Goal: Task Accomplishment & Management: Use online tool/utility

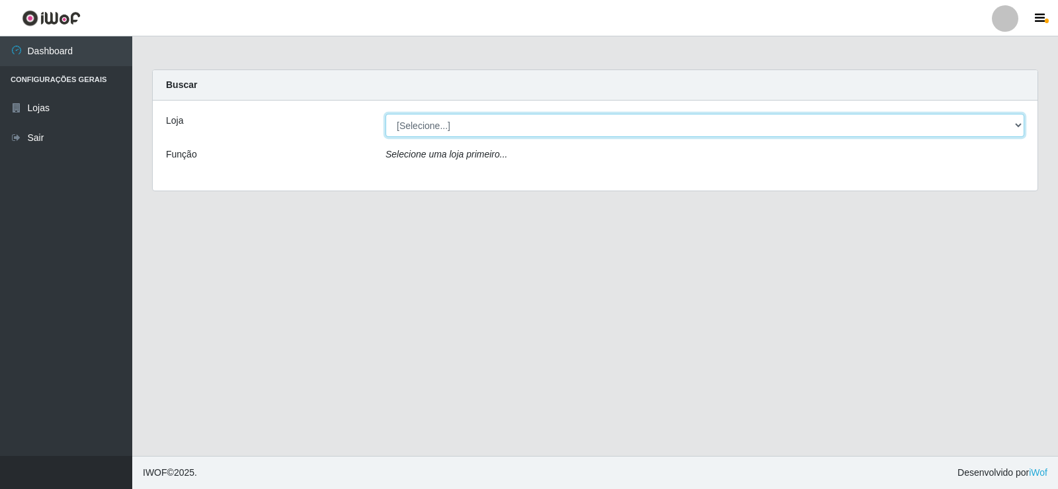
click at [1021, 124] on select "[Selecione...] Rede Compras Supermercados - LOJA 2" at bounding box center [704, 125] width 639 height 23
select select "161"
click at [385, 114] on select "[Selecione...] Rede Compras Supermercados - LOJA 2" at bounding box center [704, 125] width 639 height 23
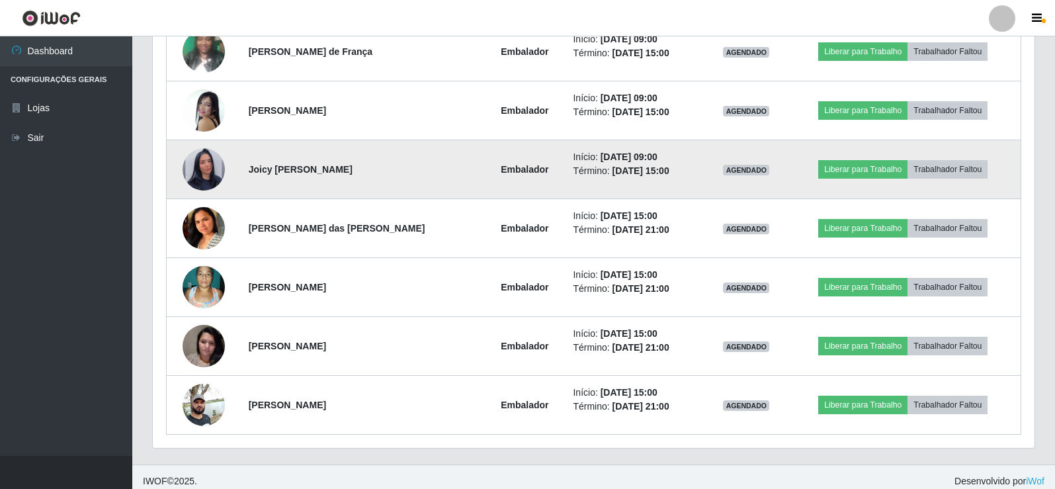
scroll to position [625, 0]
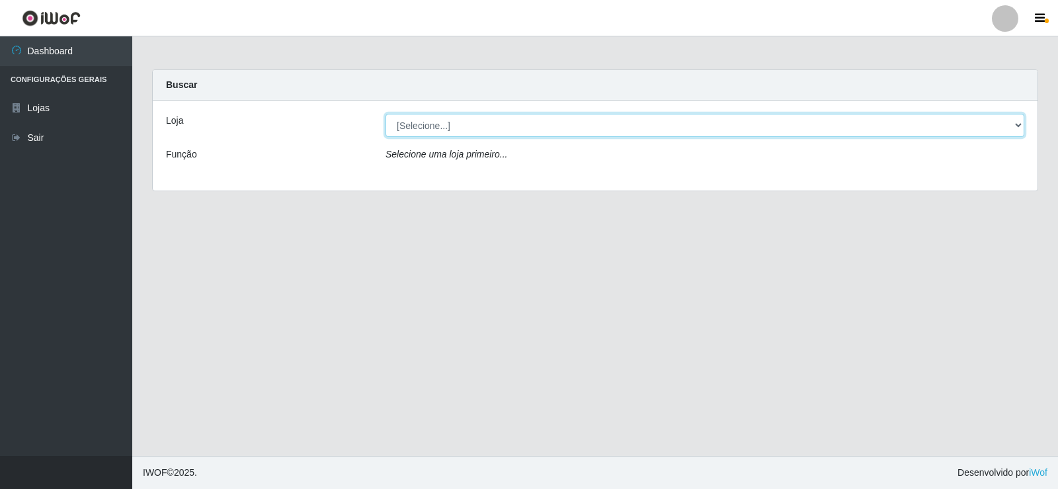
click at [1016, 128] on select "[Selecione...] Rede Compras Supermercados - LOJA 2" at bounding box center [704, 125] width 639 height 23
select select "161"
click at [385, 114] on select "[Selecione...] Rede Compras Supermercados - LOJA 2" at bounding box center [704, 125] width 639 height 23
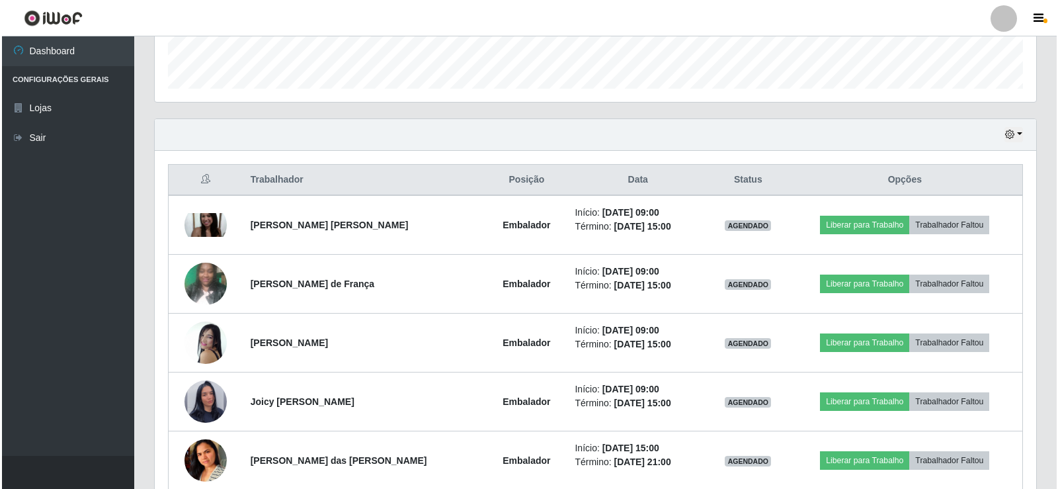
scroll to position [397, 0]
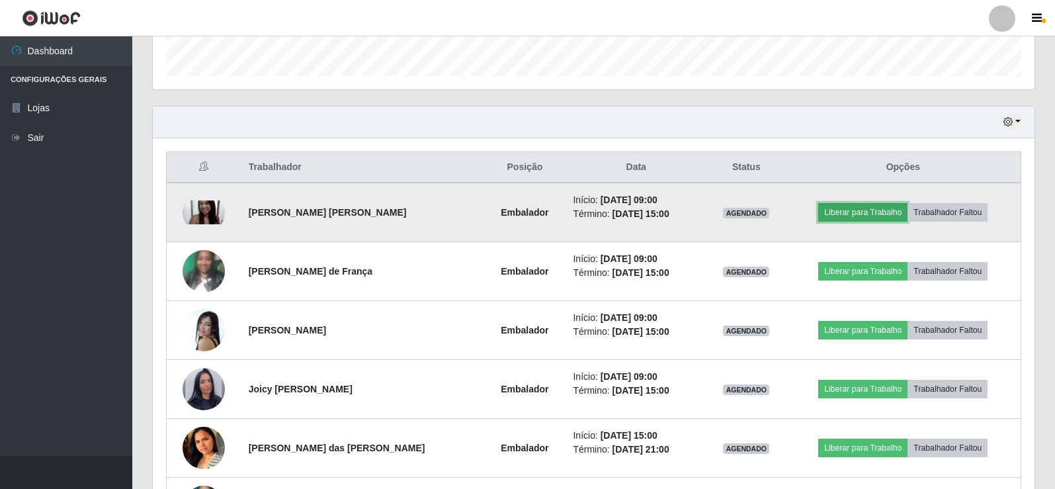
click at [861, 211] on button "Liberar para Trabalho" at bounding box center [862, 212] width 89 height 19
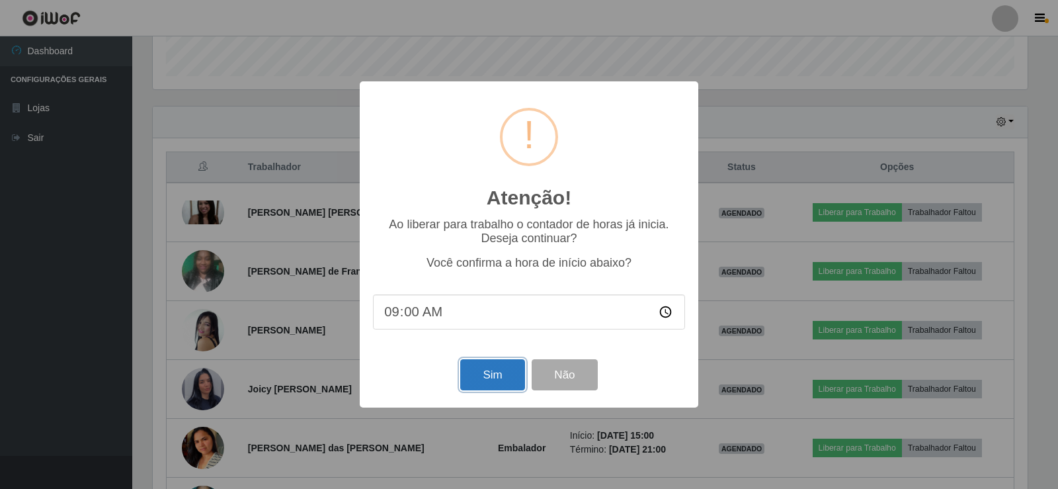
click at [485, 385] on button "Sim" at bounding box center [492, 374] width 64 height 31
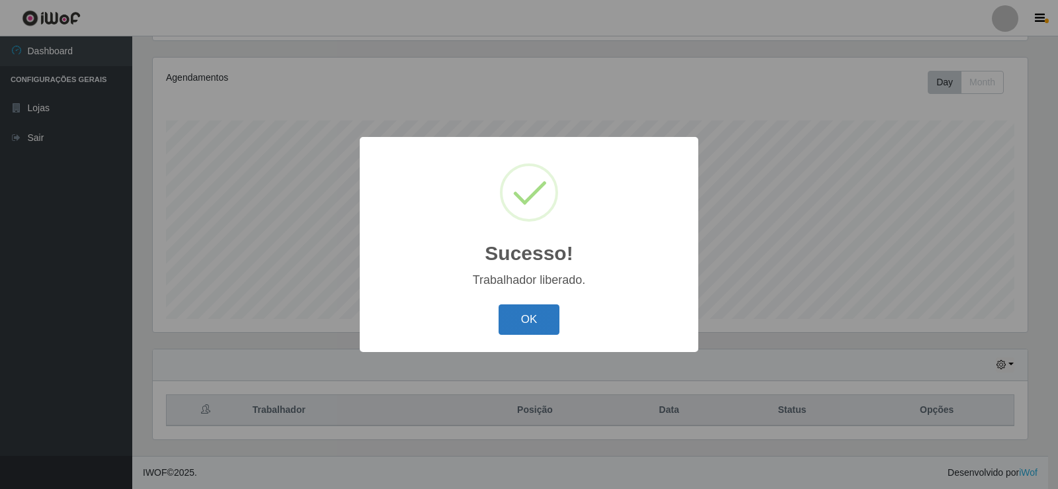
click at [510, 323] on button "OK" at bounding box center [528, 319] width 61 height 31
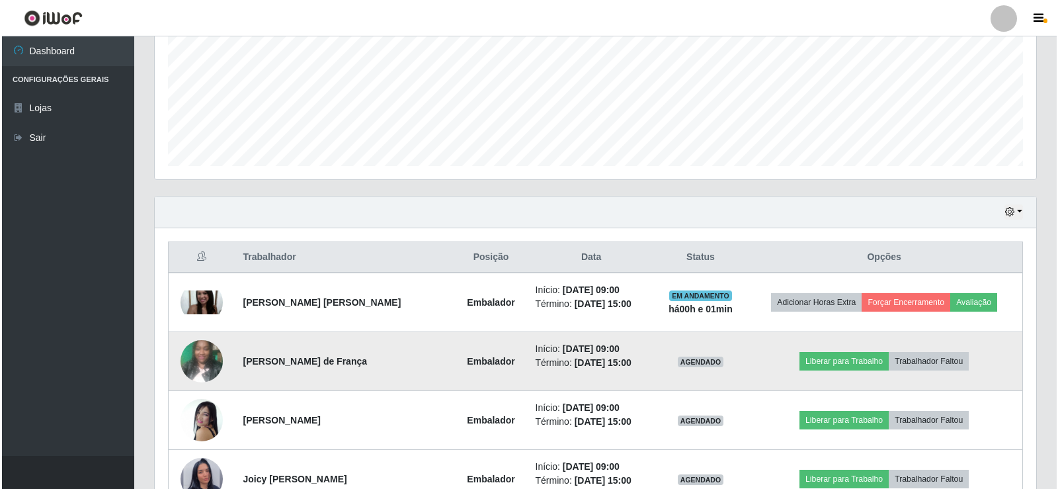
scroll to position [352, 0]
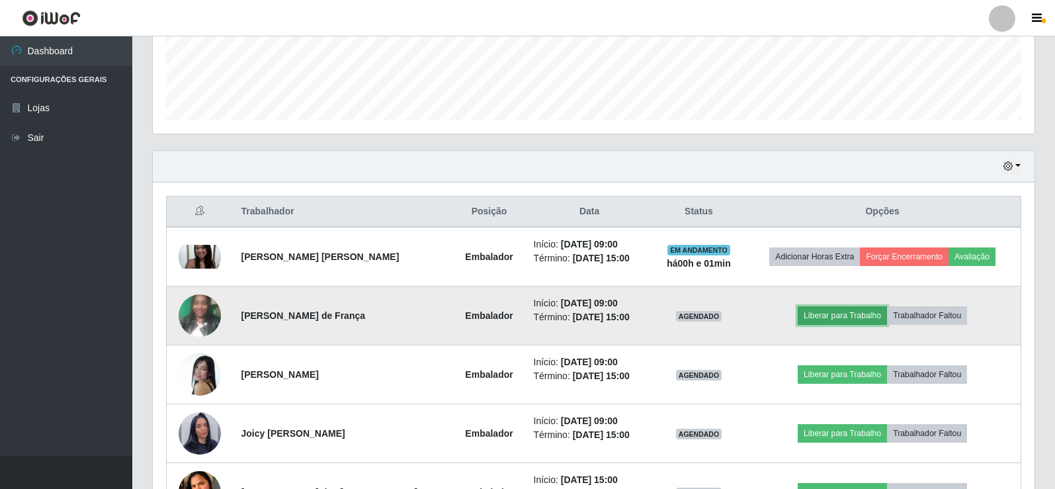
click at [820, 313] on button "Liberar para Trabalho" at bounding box center [841, 315] width 89 height 19
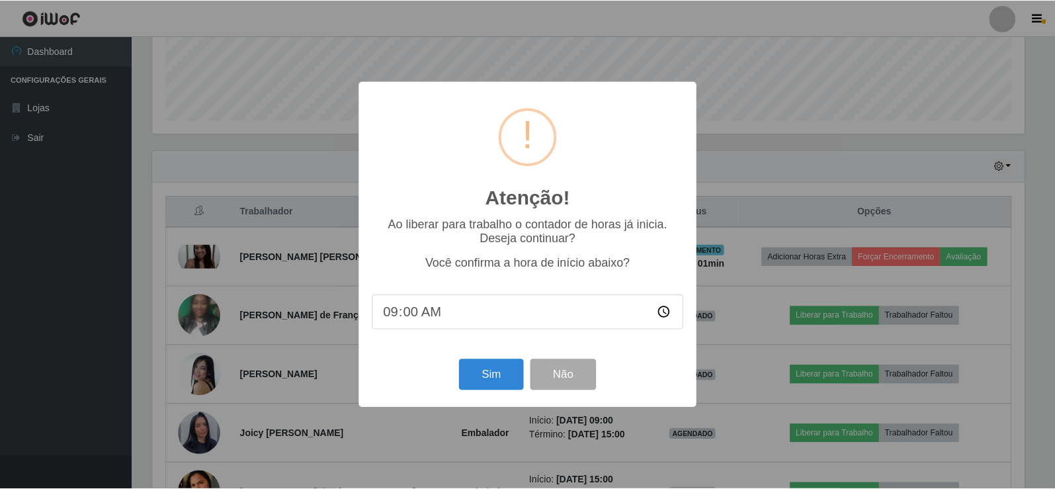
scroll to position [274, 875]
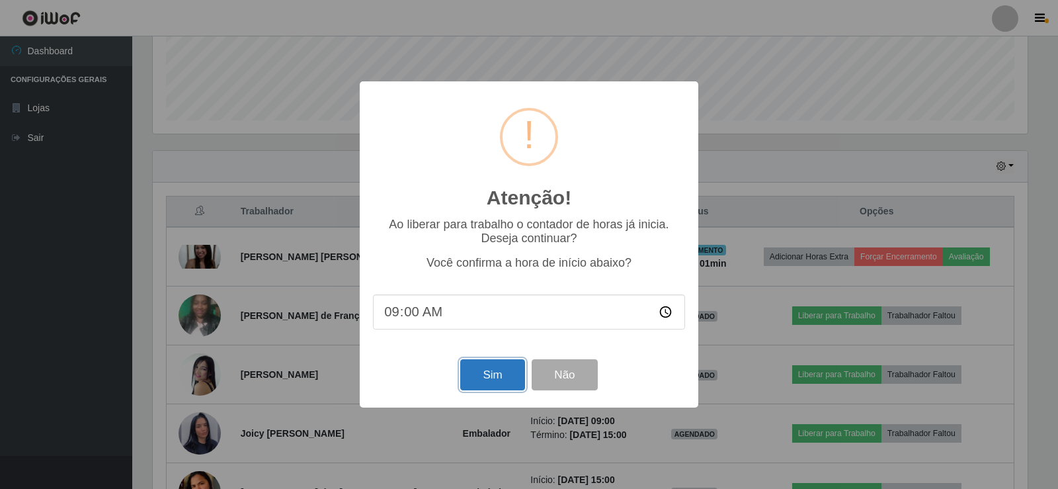
click at [491, 371] on button "Sim" at bounding box center [492, 374] width 64 height 31
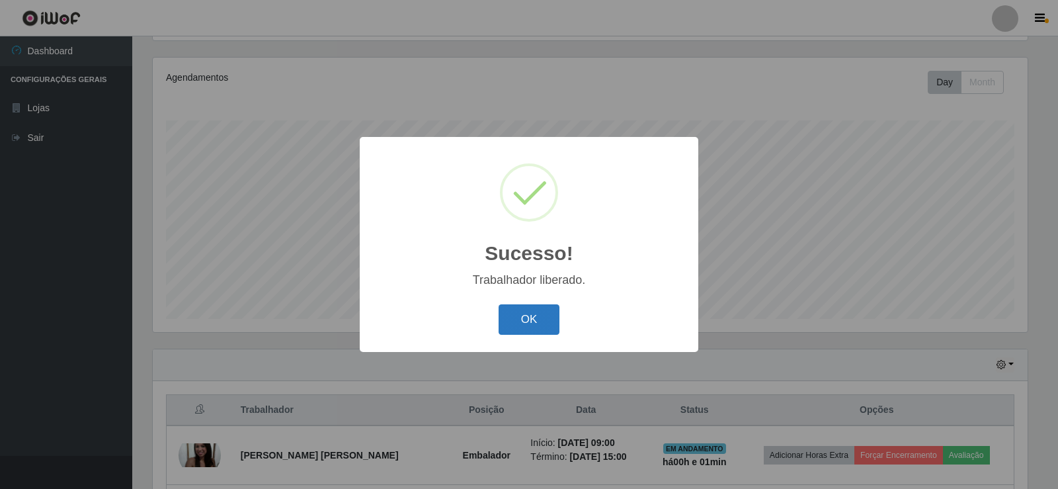
click at [537, 311] on button "OK" at bounding box center [528, 319] width 61 height 31
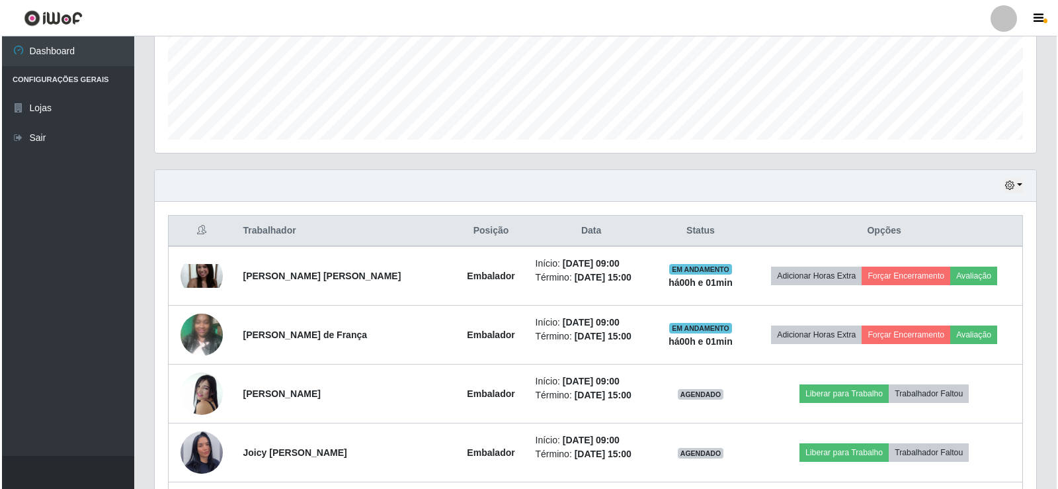
scroll to position [352, 0]
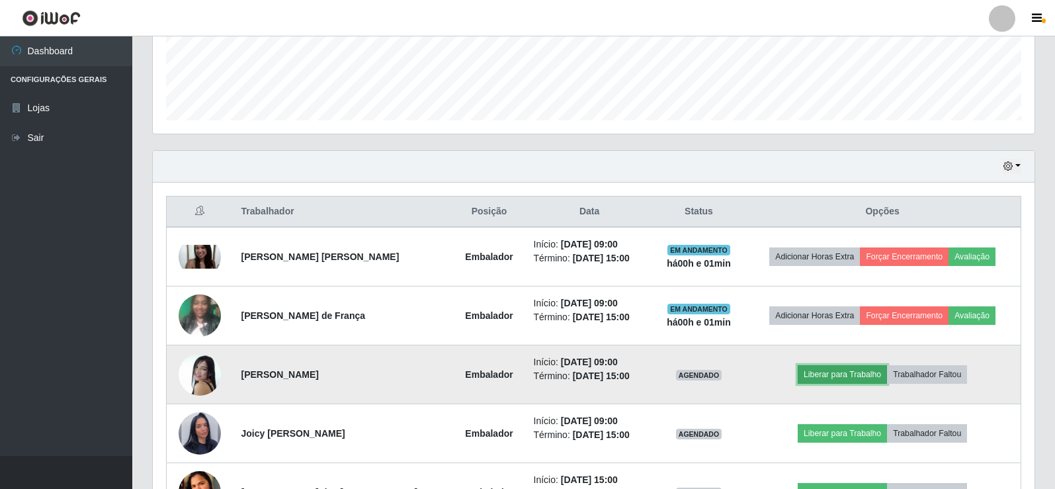
click at [823, 374] on button "Liberar para Trabalho" at bounding box center [841, 374] width 89 height 19
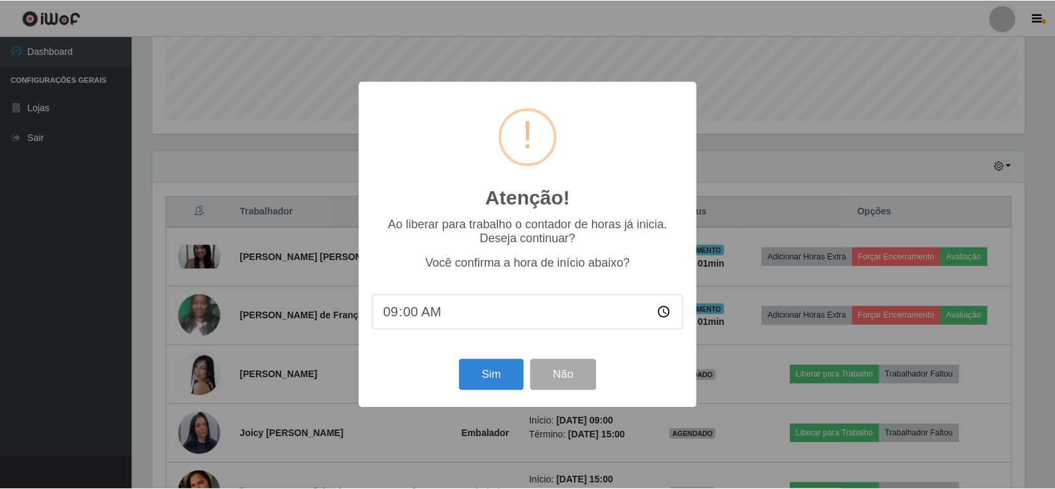
scroll to position [274, 875]
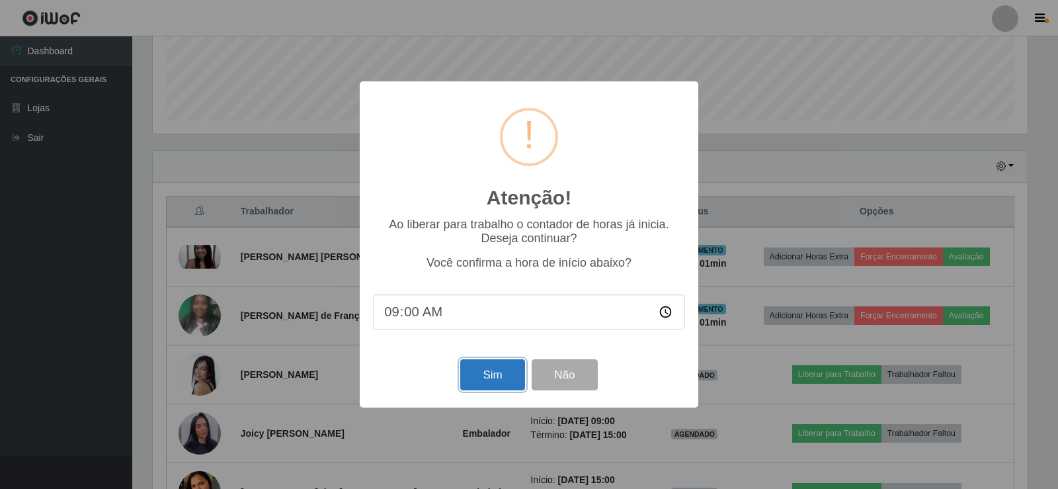
click at [485, 371] on button "Sim" at bounding box center [492, 374] width 64 height 31
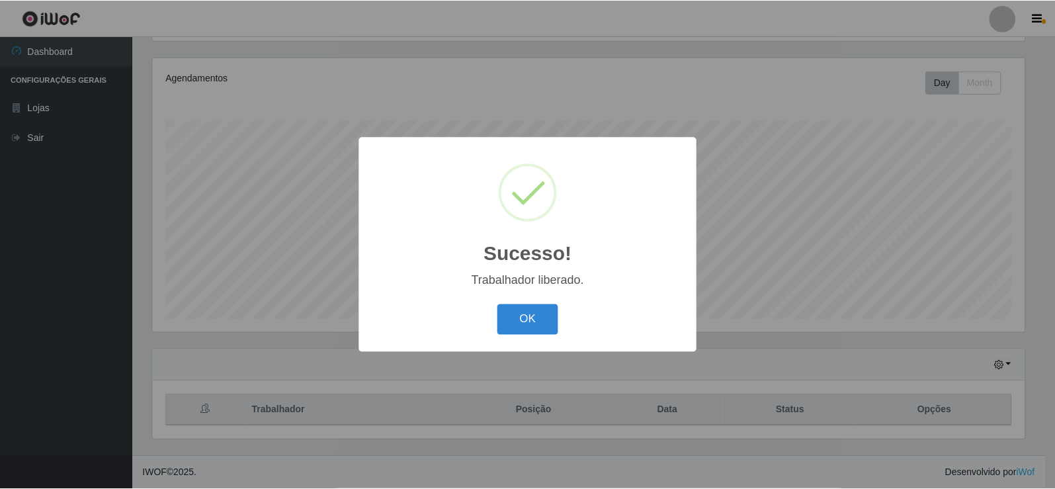
scroll to position [0, 0]
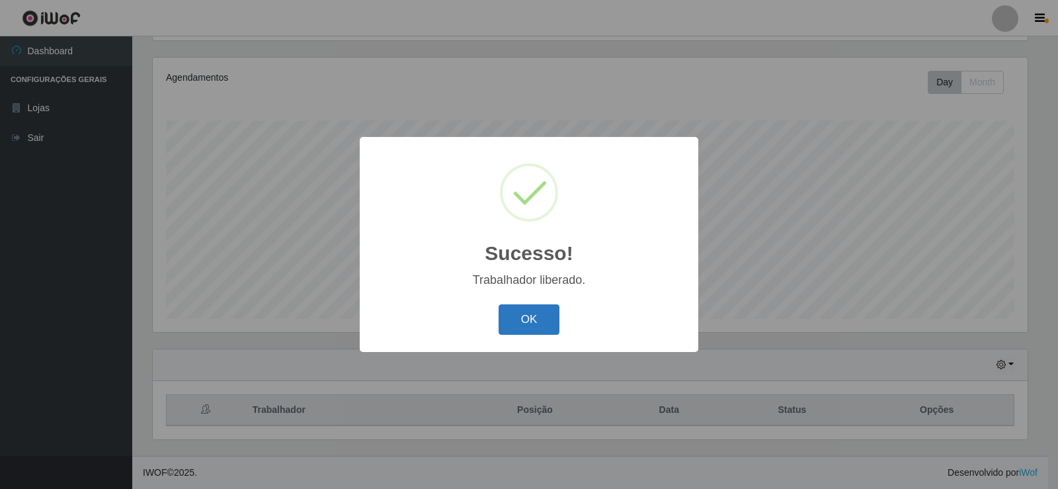
click at [516, 325] on button "OK" at bounding box center [528, 319] width 61 height 31
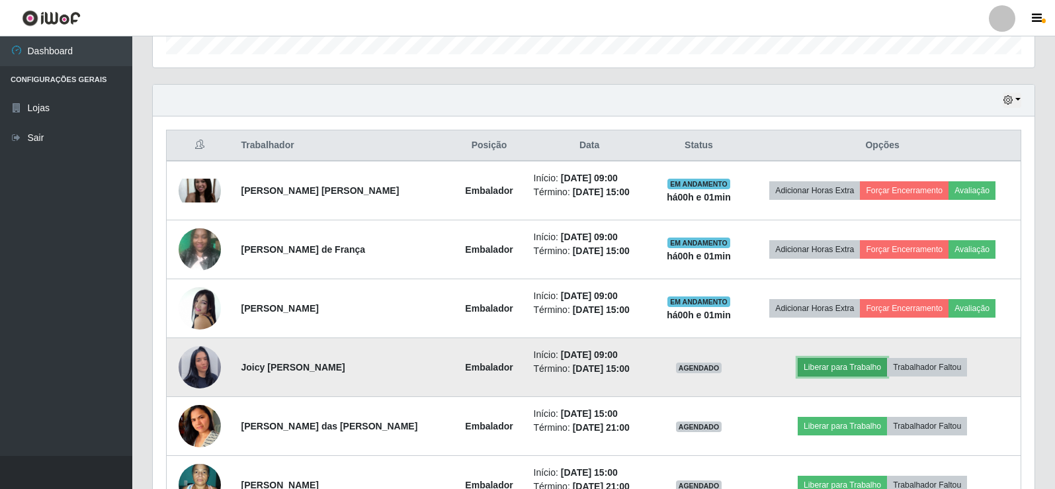
click at [877, 370] on button "Liberar para Trabalho" at bounding box center [841, 367] width 89 height 19
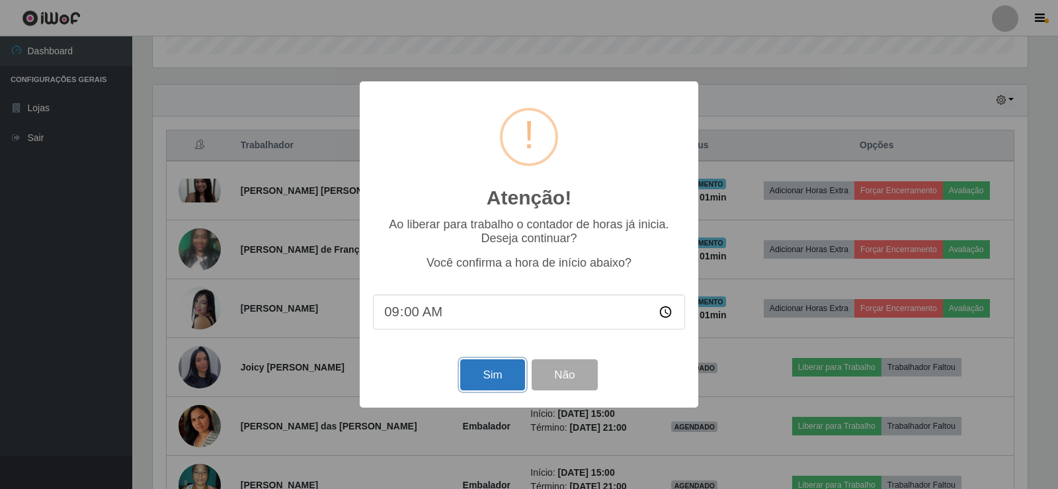
click at [495, 375] on button "Sim" at bounding box center [492, 374] width 64 height 31
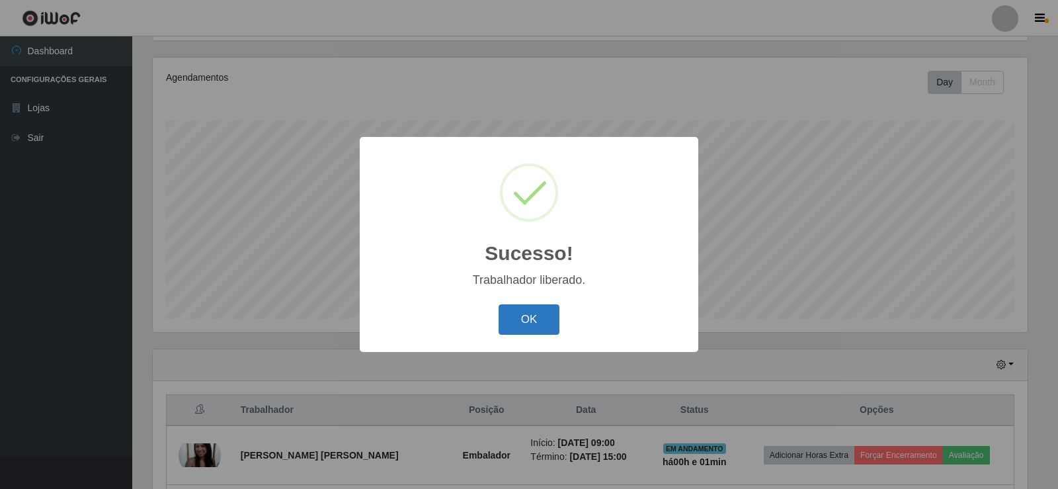
click at [527, 325] on button "OK" at bounding box center [528, 319] width 61 height 31
